Goal: Navigation & Orientation: Find specific page/section

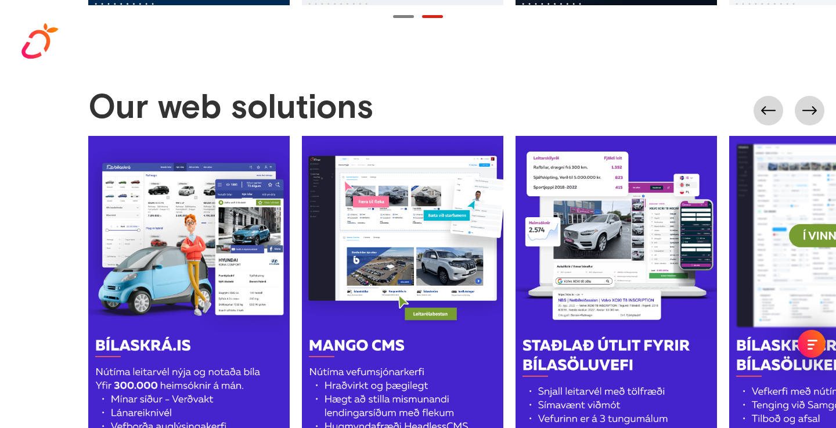
scroll to position [0, 107]
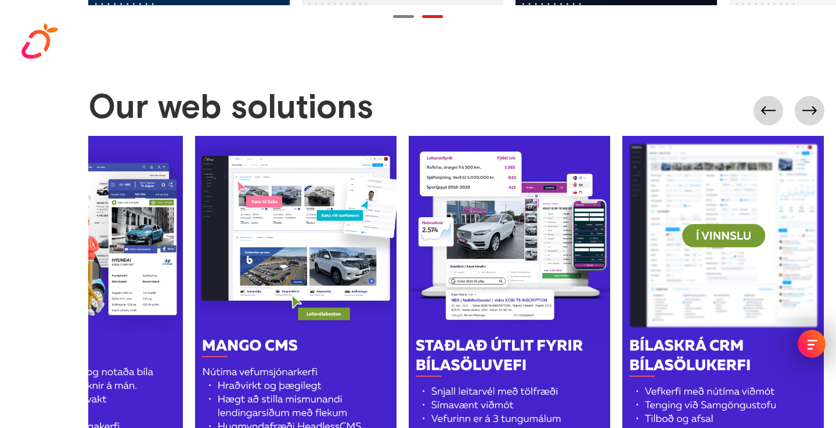
drag, startPoint x: 670, startPoint y: 383, endPoint x: 525, endPoint y: 393, distance: 145.5
click at [526, 392] on link at bounding box center [510, 315] width 202 height 358
drag, startPoint x: 677, startPoint y: 357, endPoint x: 510, endPoint y: 362, distance: 167.4
click at [510, 362] on div at bounding box center [408, 315] width 855 height 358
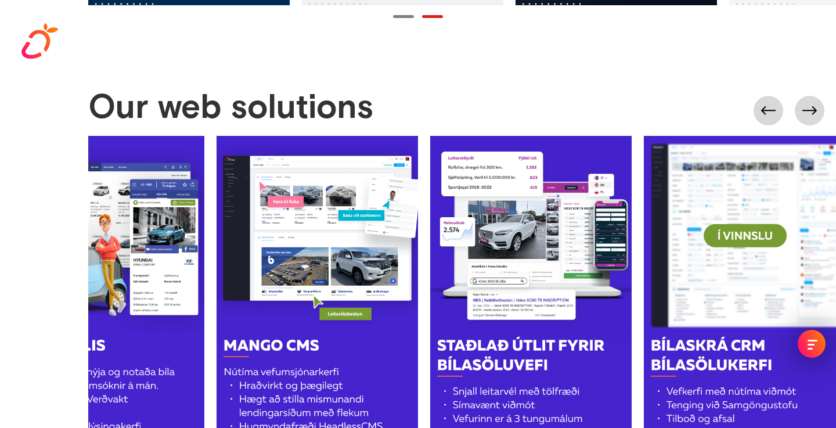
scroll to position [0, 0]
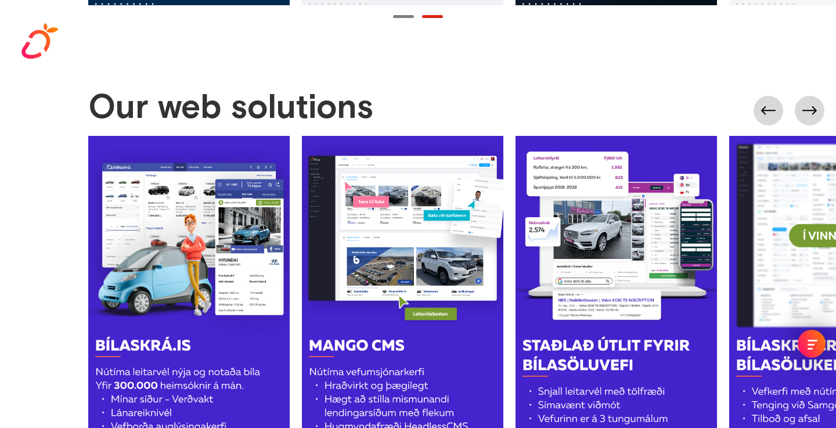
drag, startPoint x: 510, startPoint y: 362, endPoint x: 692, endPoint y: 361, distance: 181.8
click at [691, 361] on link at bounding box center [617, 315] width 202 height 358
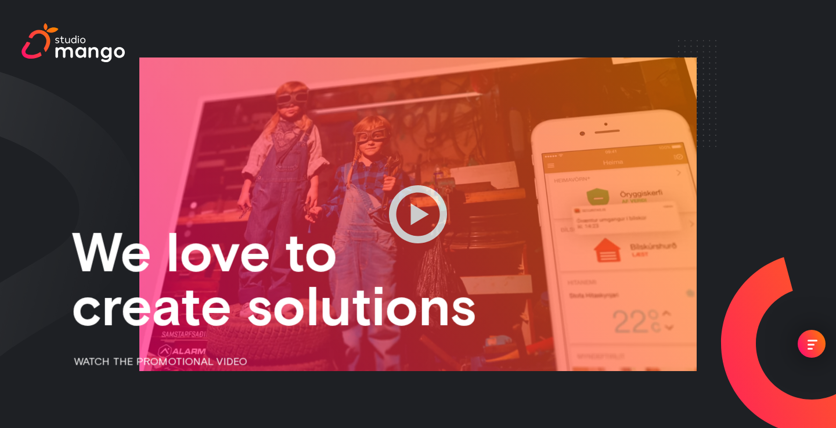
click at [793, 336] on img "menu" at bounding box center [812, 344] width 206 height 206
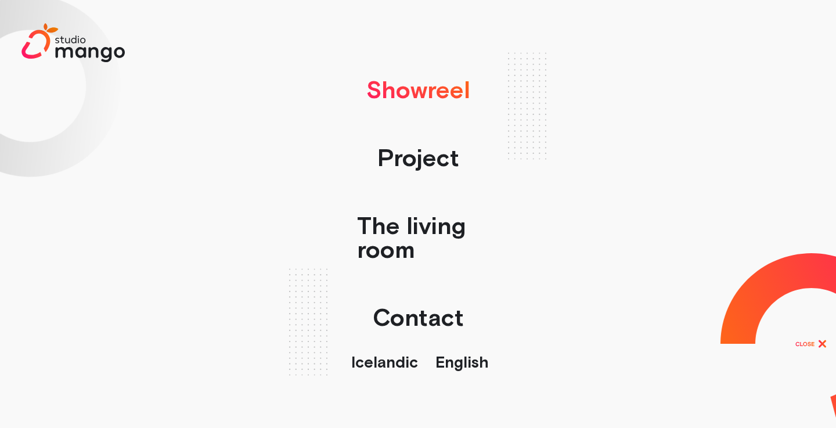
scroll to position [33, 0]
click at [432, 308] on font "Contact" at bounding box center [418, 317] width 91 height 27
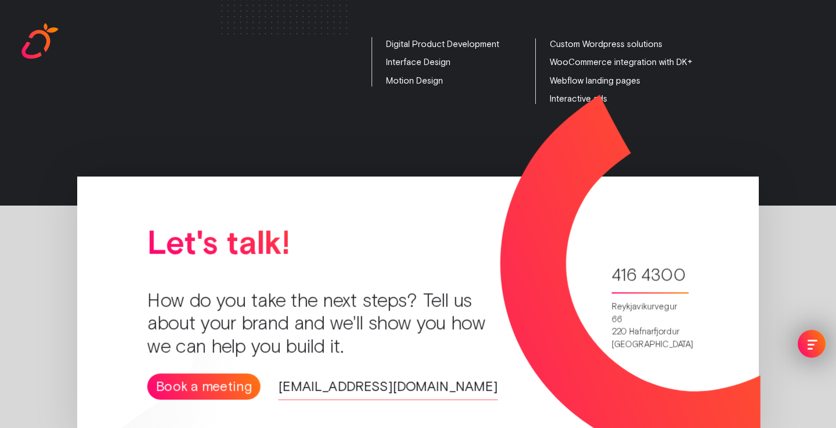
scroll to position [2416, 0]
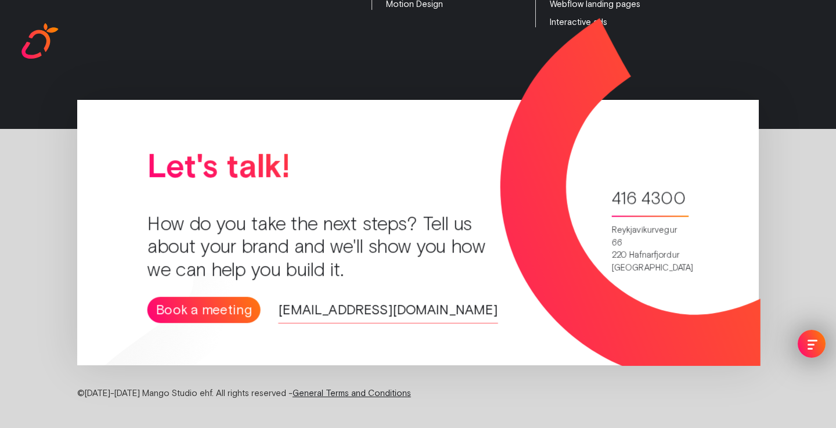
click at [39, 47] on img at bounding box center [39, 40] width 37 height 35
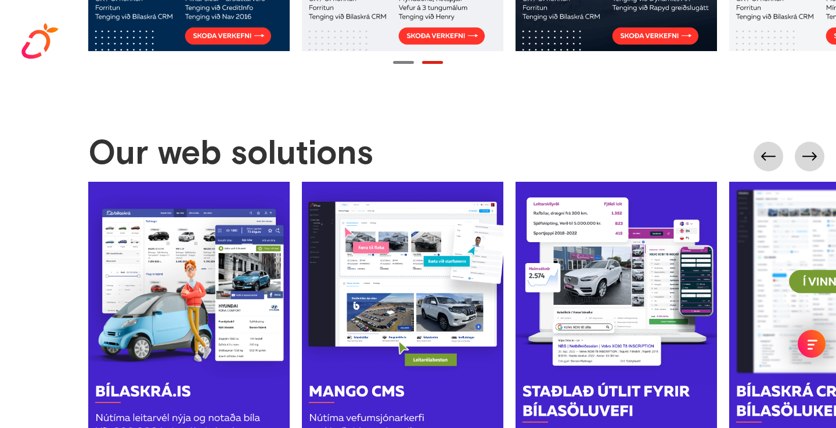
scroll to position [1582, 0]
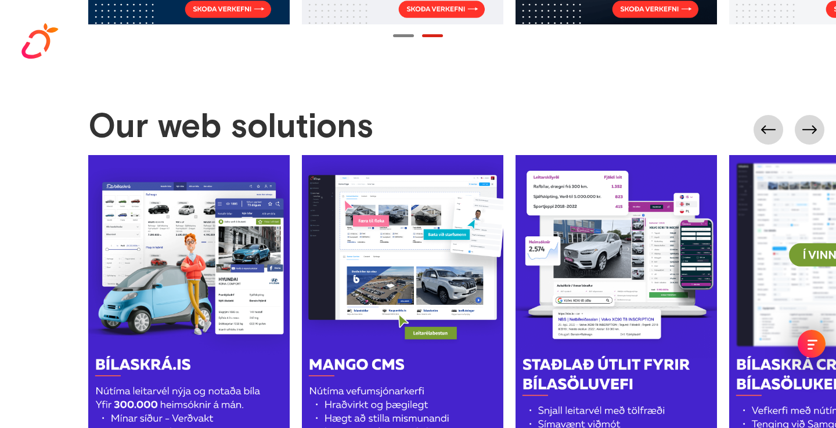
click at [46, 40] on img at bounding box center [39, 40] width 37 height 35
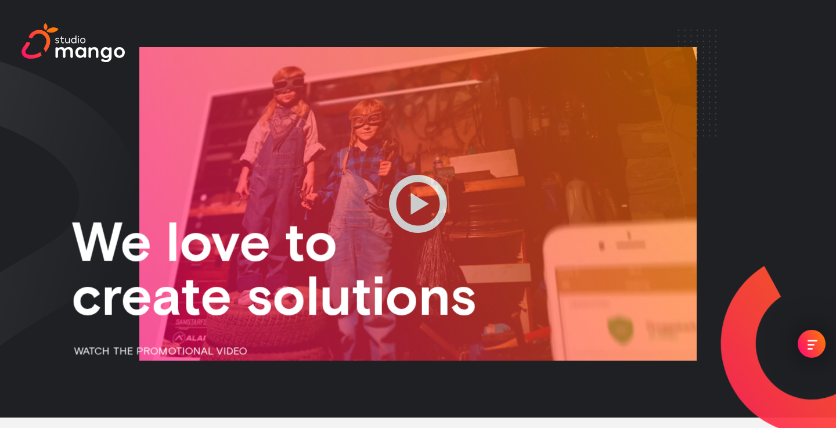
scroll to position [0, 0]
